Goal: Transaction & Acquisition: Subscribe to service/newsletter

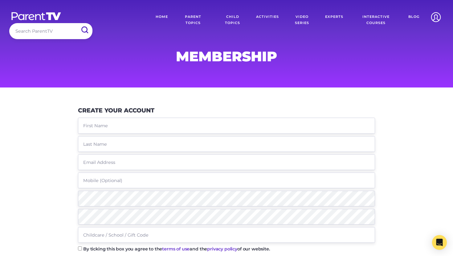
click at [103, 122] on input "text" at bounding box center [226, 126] width 297 height 16
type input "Sa"
